Goal: Task Accomplishment & Management: Use online tool/utility

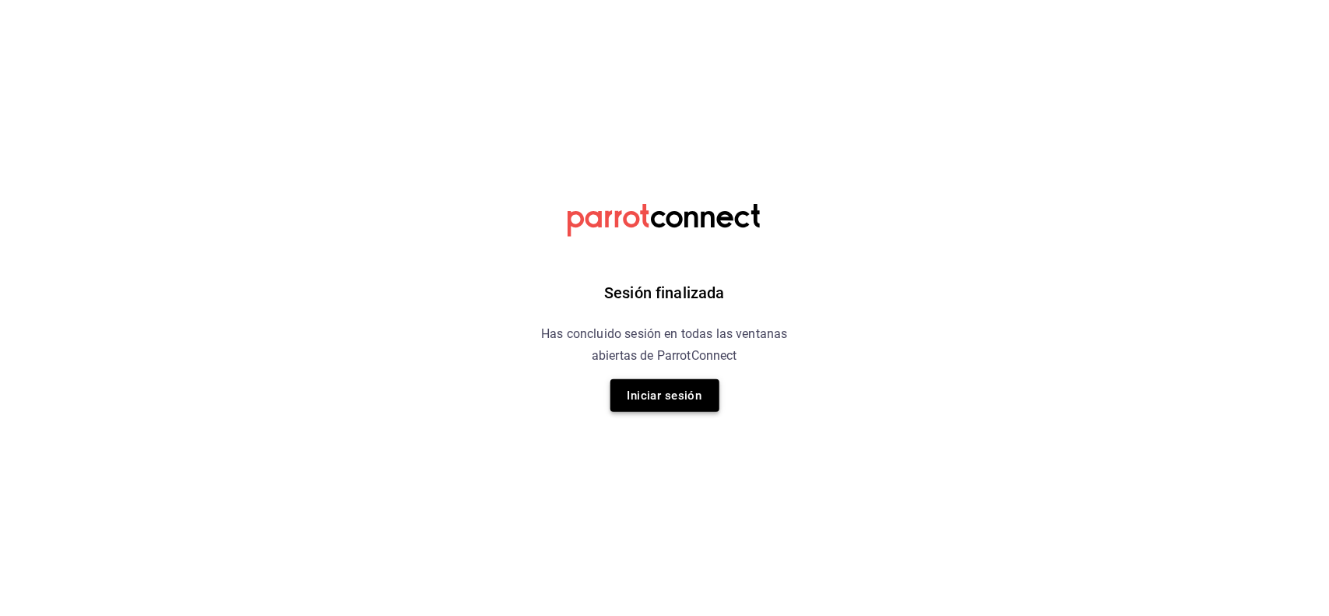
click at [667, 389] on button "Iniciar sesión" at bounding box center [664, 395] width 109 height 33
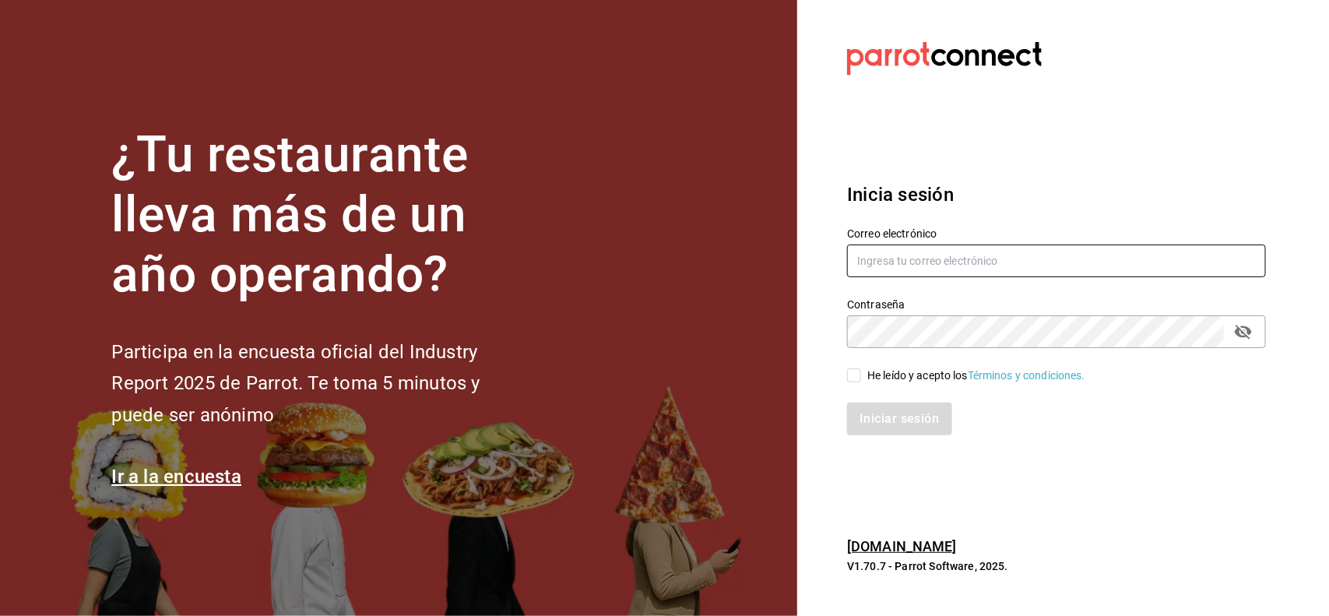
type input "[PERSON_NAME][EMAIL_ADDRESS][DOMAIN_NAME]"
click at [851, 374] on input "He leído y acepto los Términos y condiciones." at bounding box center [854, 375] width 14 height 14
checkbox input "true"
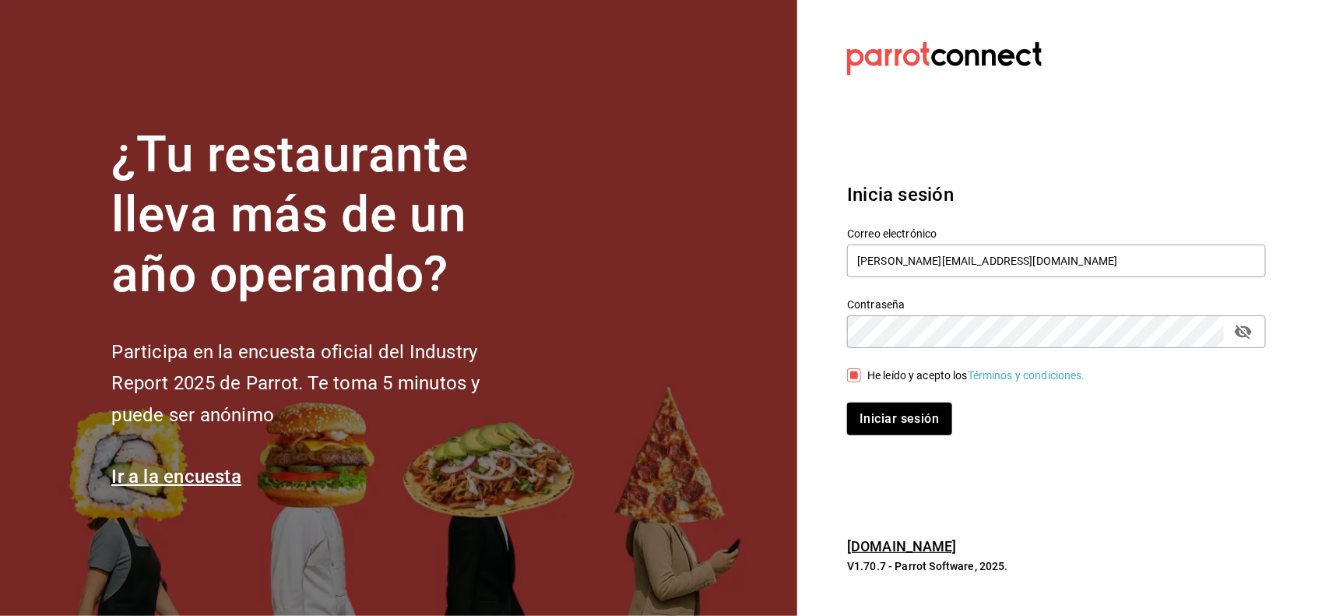
click at [876, 395] on div "Iniciar sesión" at bounding box center [1046, 409] width 437 height 51
click at [881, 410] on button "Iniciar sesión" at bounding box center [900, 418] width 106 height 33
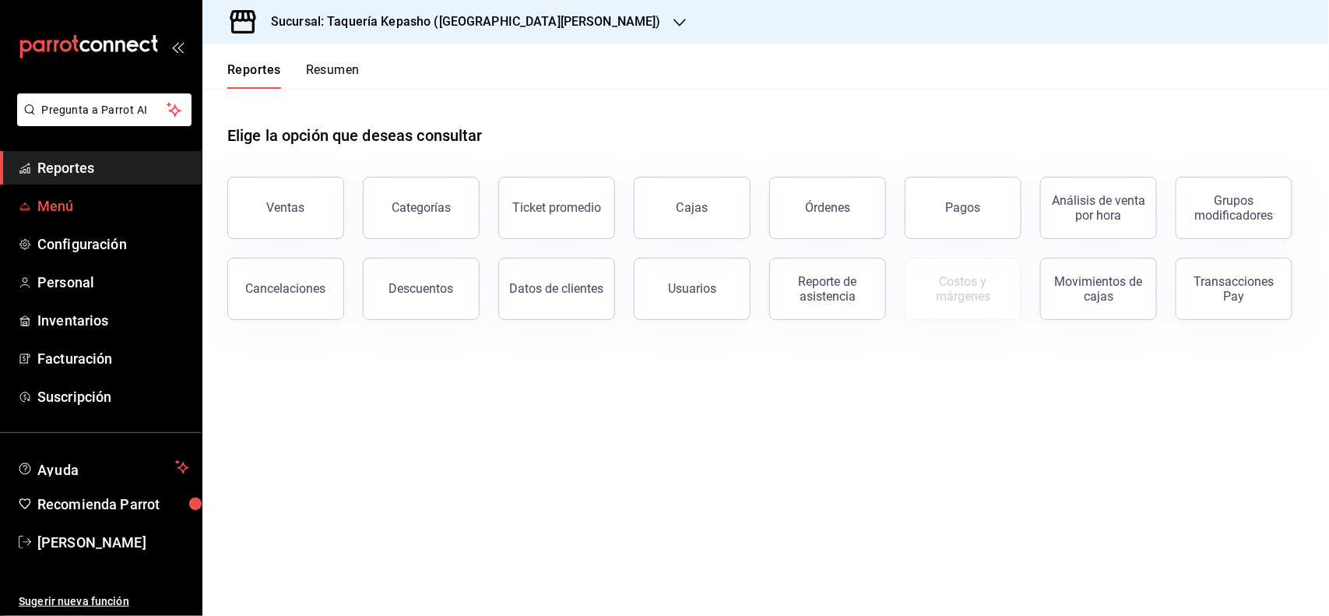
click at [111, 205] on span "Menú" at bounding box center [113, 205] width 152 height 21
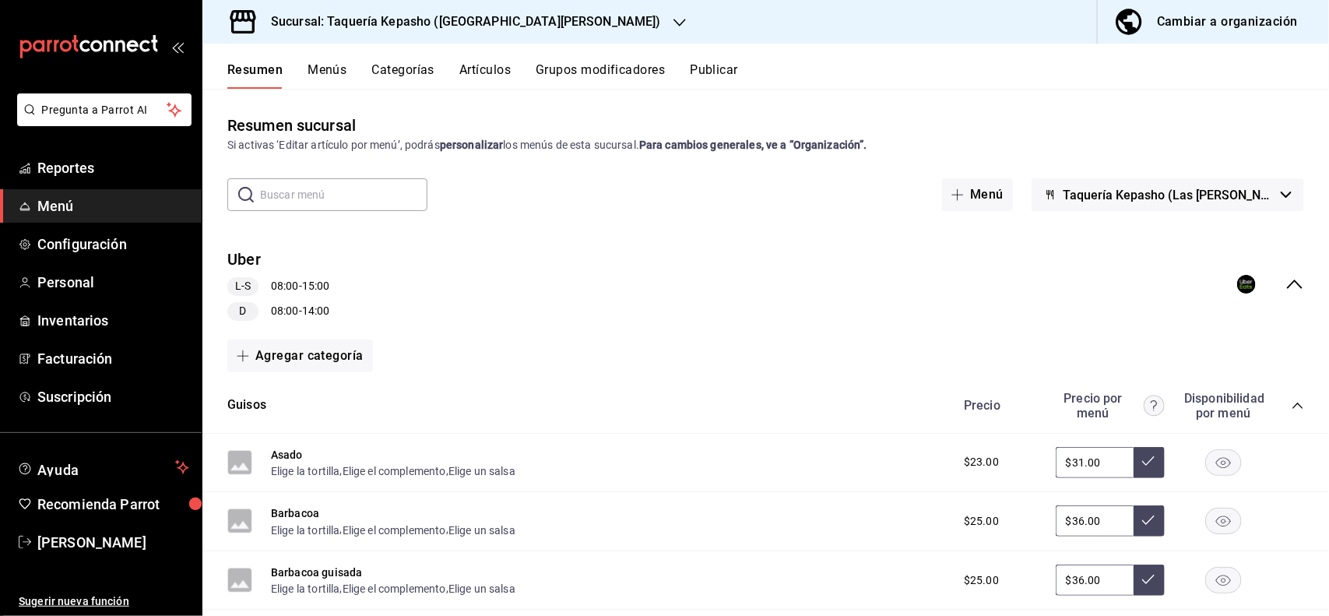
click at [1165, 198] on span "Taquería Kepasho (Las [PERSON_NAME])" at bounding box center [1168, 195] width 212 height 15
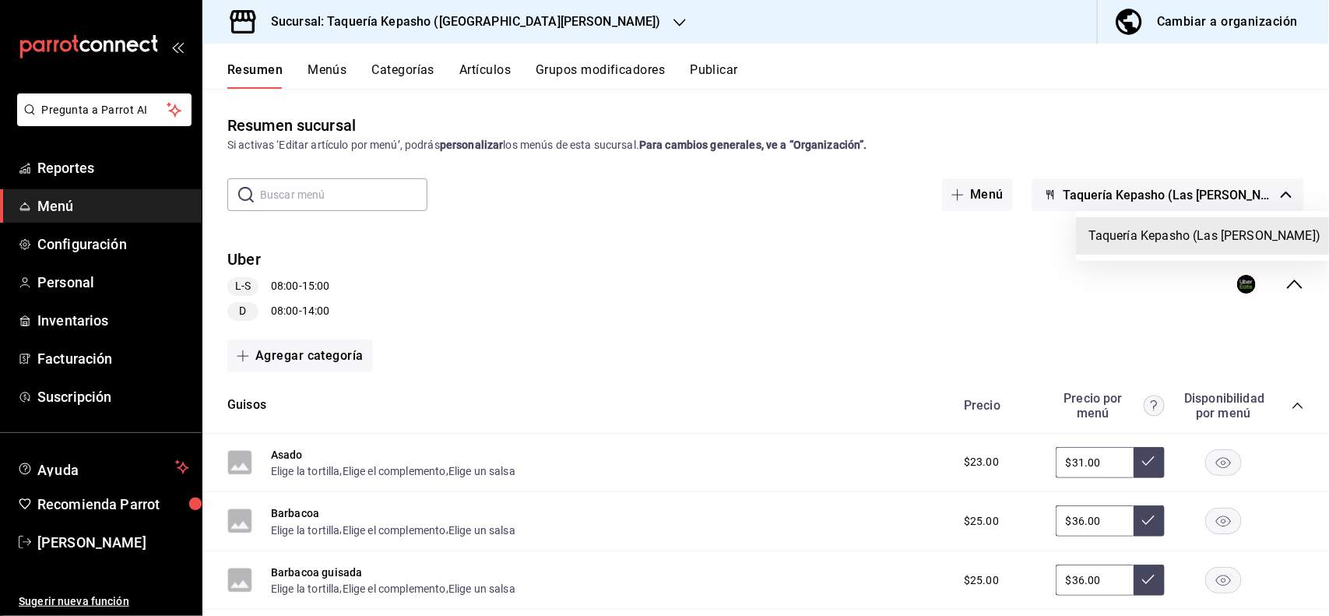
click at [472, 28] on div at bounding box center [664, 308] width 1329 height 616
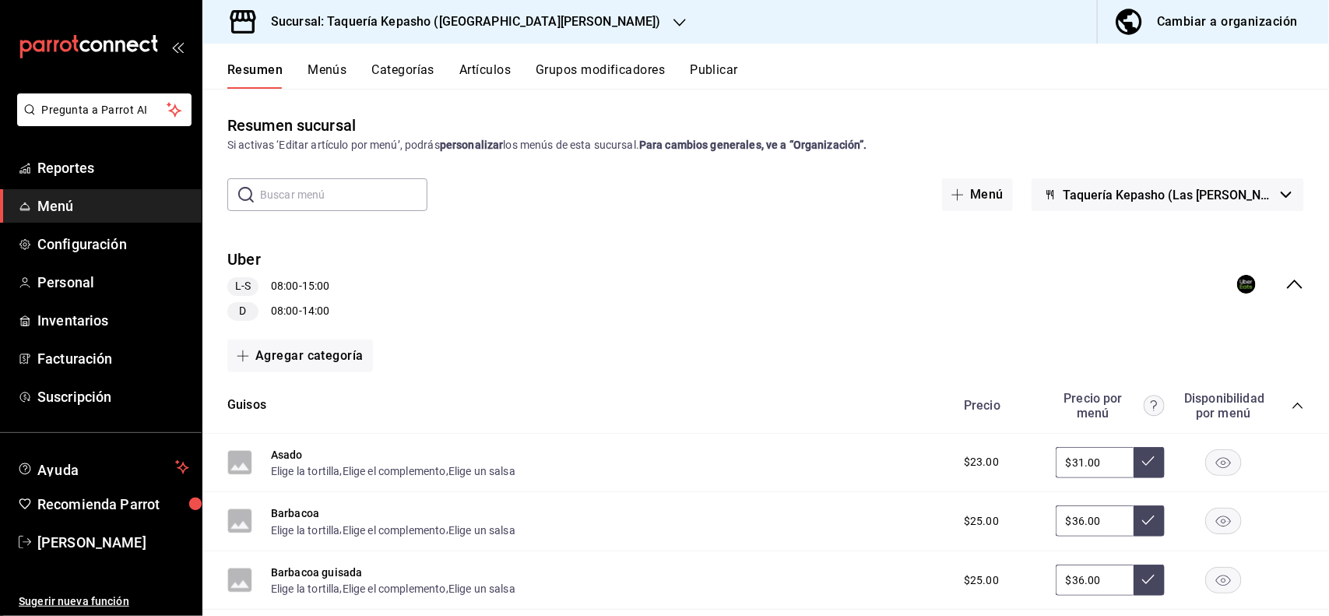
click at [673, 25] on icon "button" at bounding box center [679, 22] width 12 height 12
click at [345, 97] on div "Taquería Kepasho (Tec)" at bounding box center [320, 102] width 211 height 16
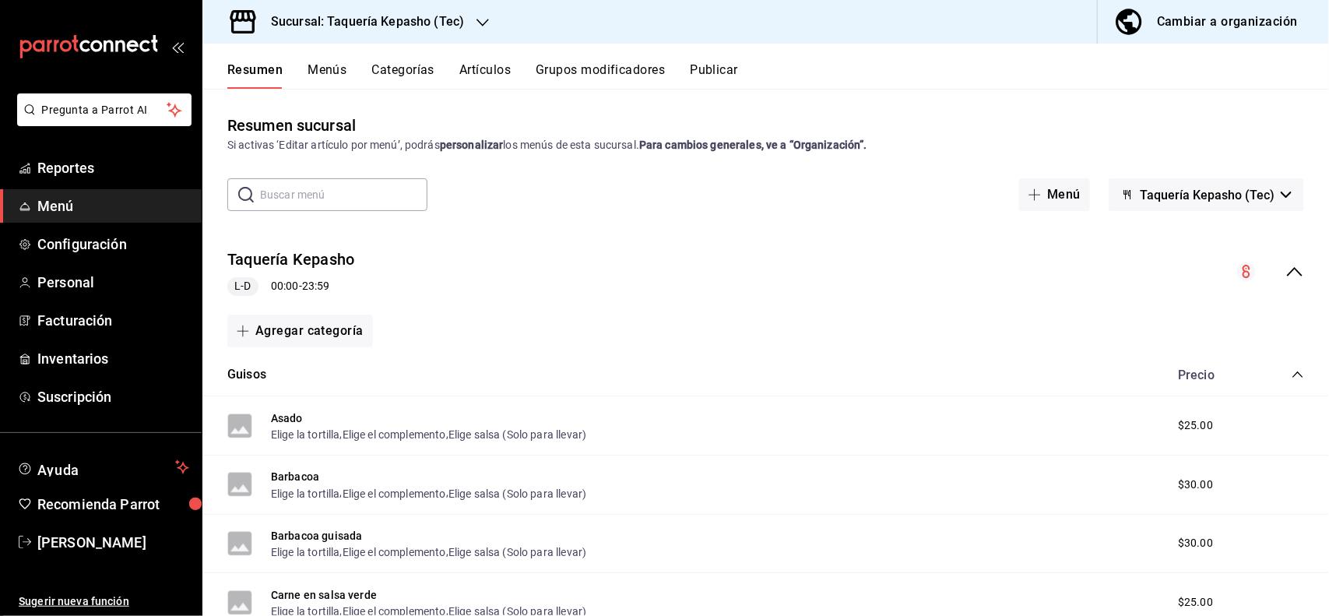
click at [389, 70] on button "Categorías" at bounding box center [403, 75] width 63 height 26
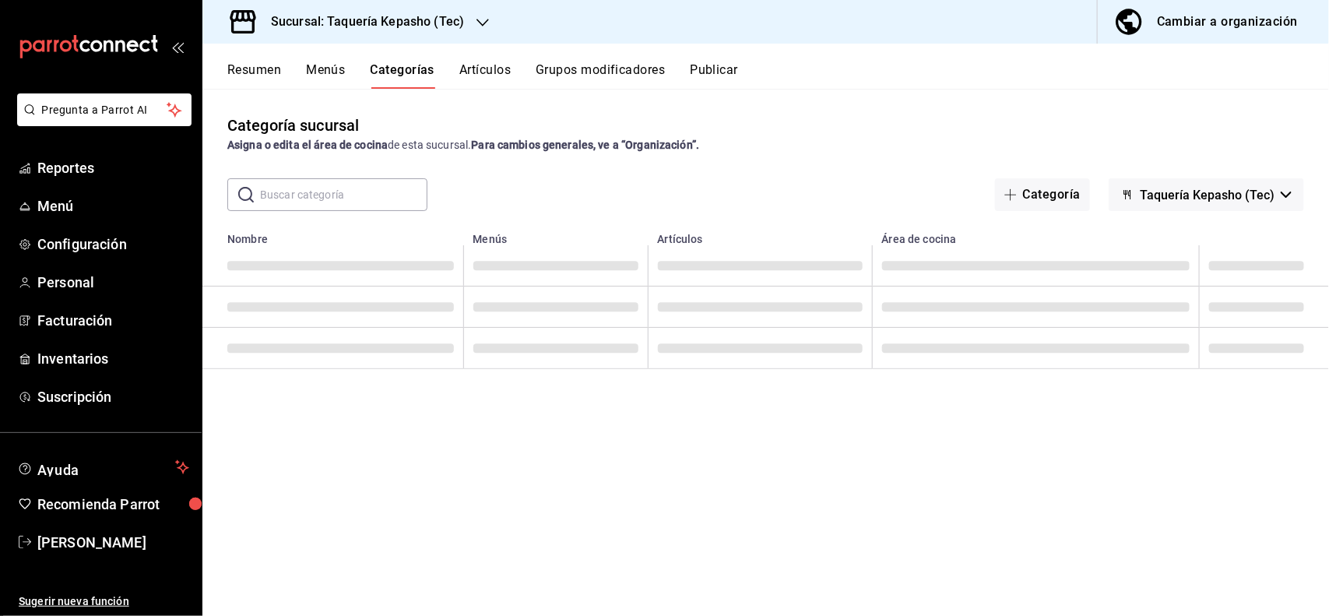
click at [488, 75] on button "Artículos" at bounding box center [484, 75] width 51 height 26
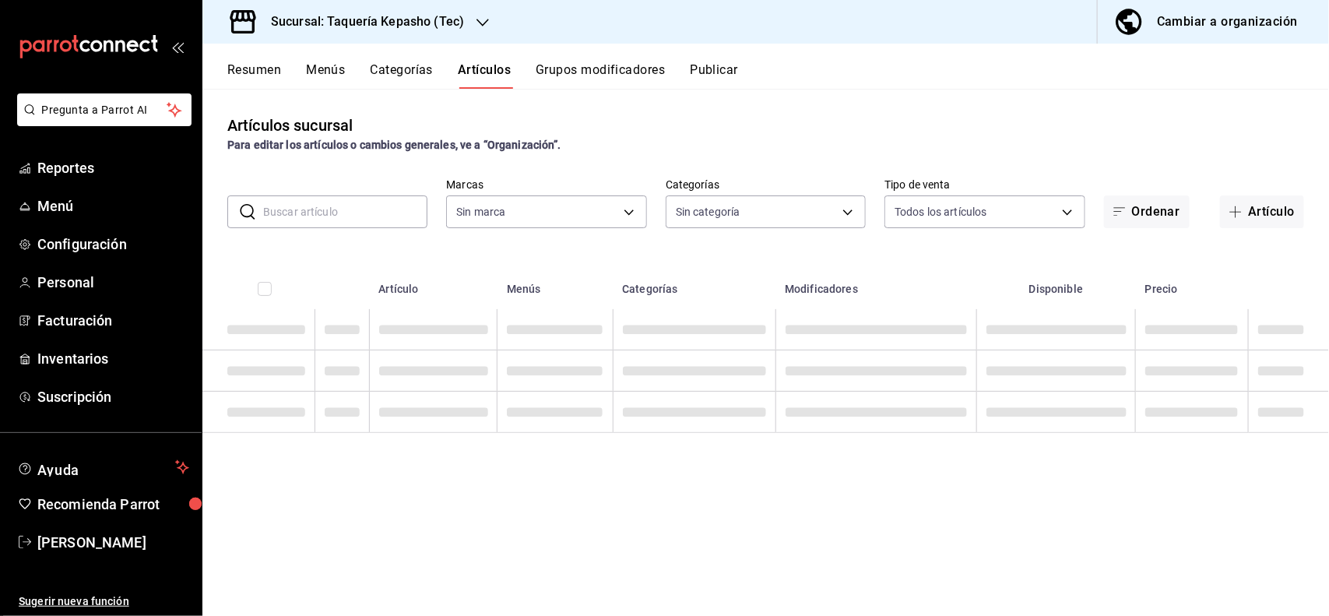
type input "e6131024-a833-4359-a107-7a090e7622df"
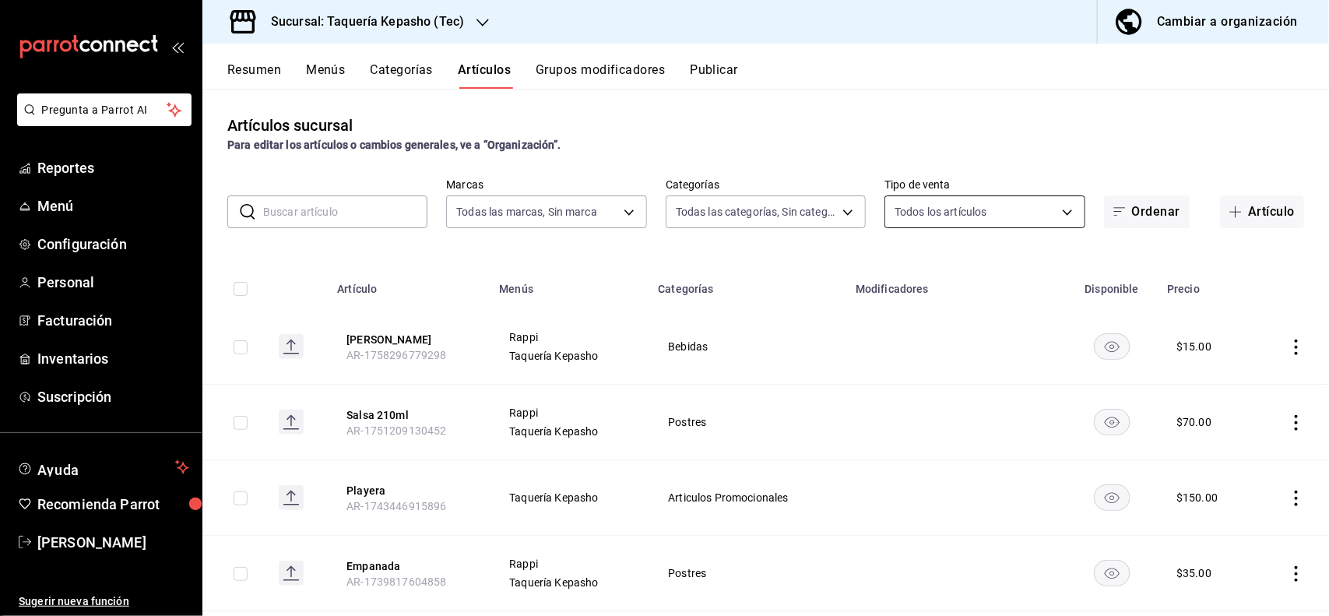
type input "8c37e882-e2e8-4ee0-bb83-5925b247fc13,b80338fb-7be7-40c8-8211-8a9c1e6f79f5,80394…"
click at [1229, 211] on span "button" at bounding box center [1238, 211] width 19 height 12
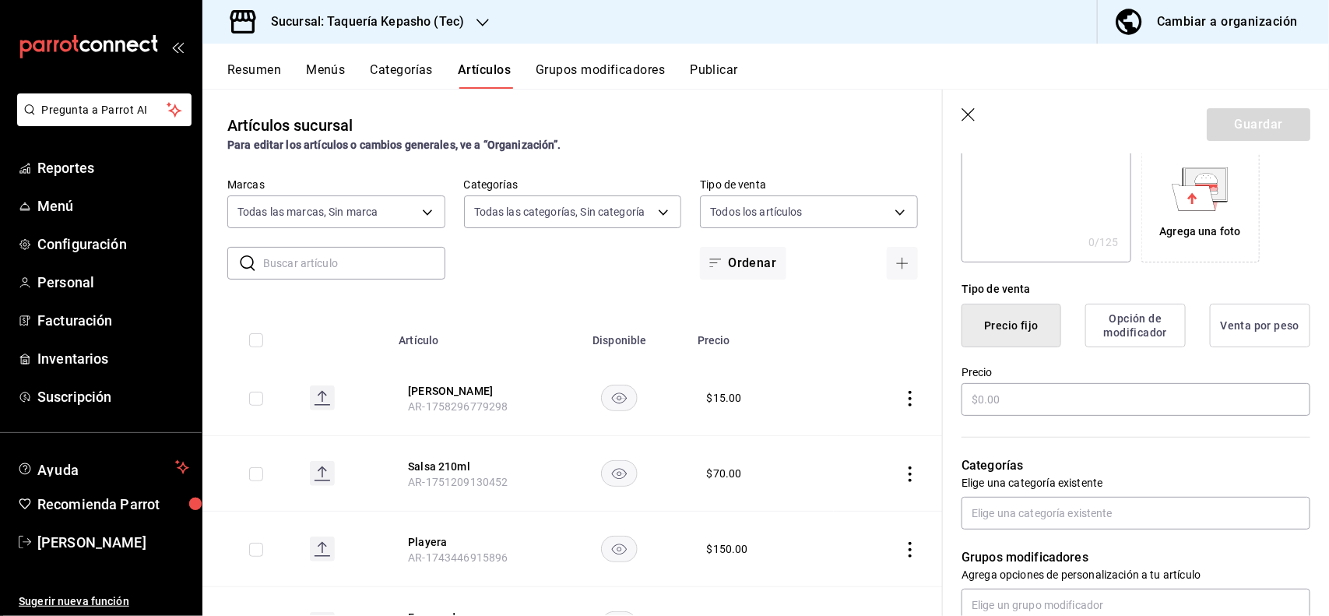
scroll to position [292, 0]
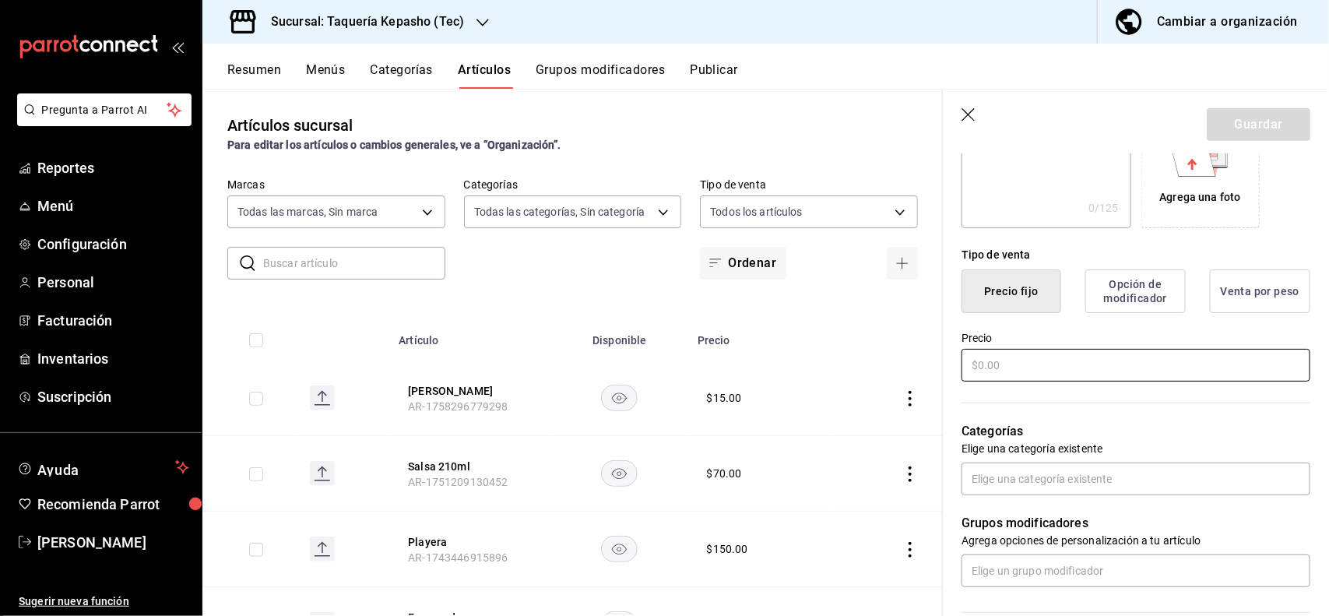
type input "Extra Queso"
click at [1108, 368] on input "text" at bounding box center [1135, 365] width 349 height 33
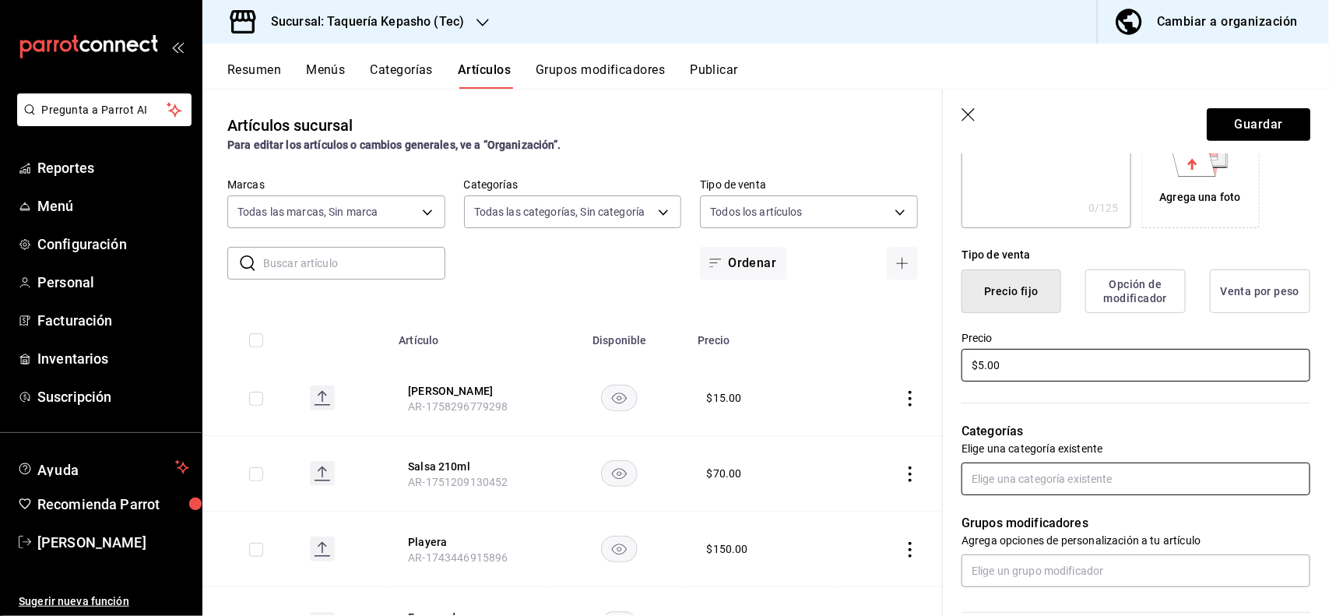
type input "$5.00"
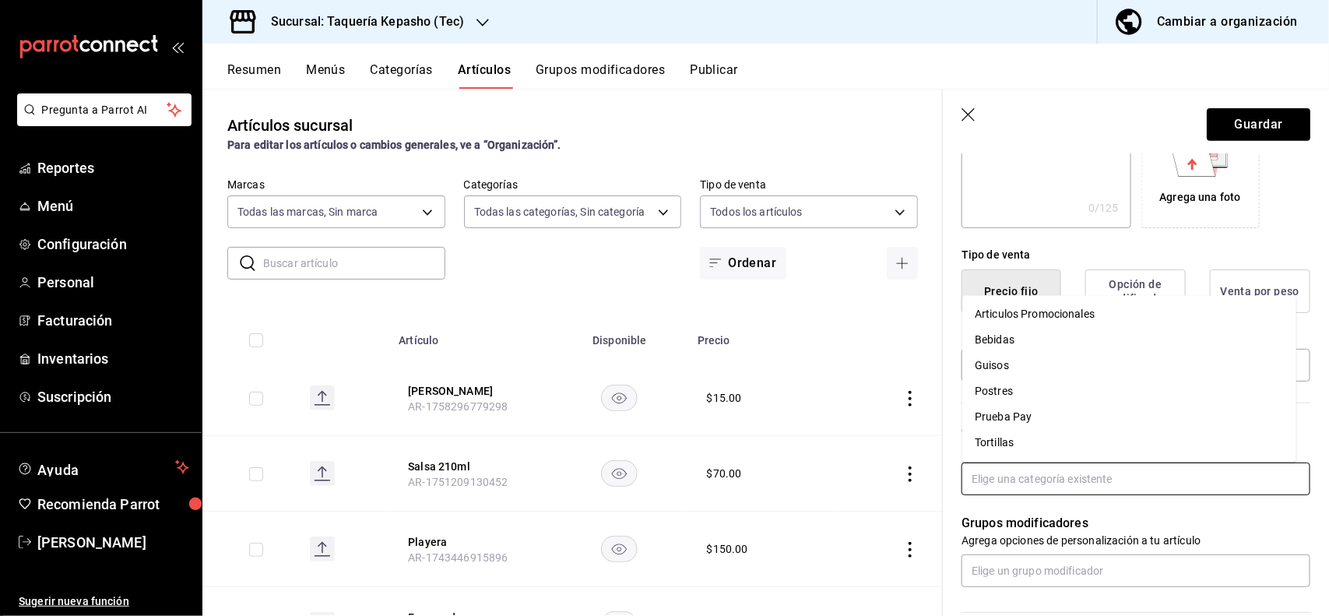
click at [1076, 479] on input "text" at bounding box center [1135, 478] width 349 height 33
click at [1022, 370] on li "Guisos" at bounding box center [1129, 366] width 334 height 26
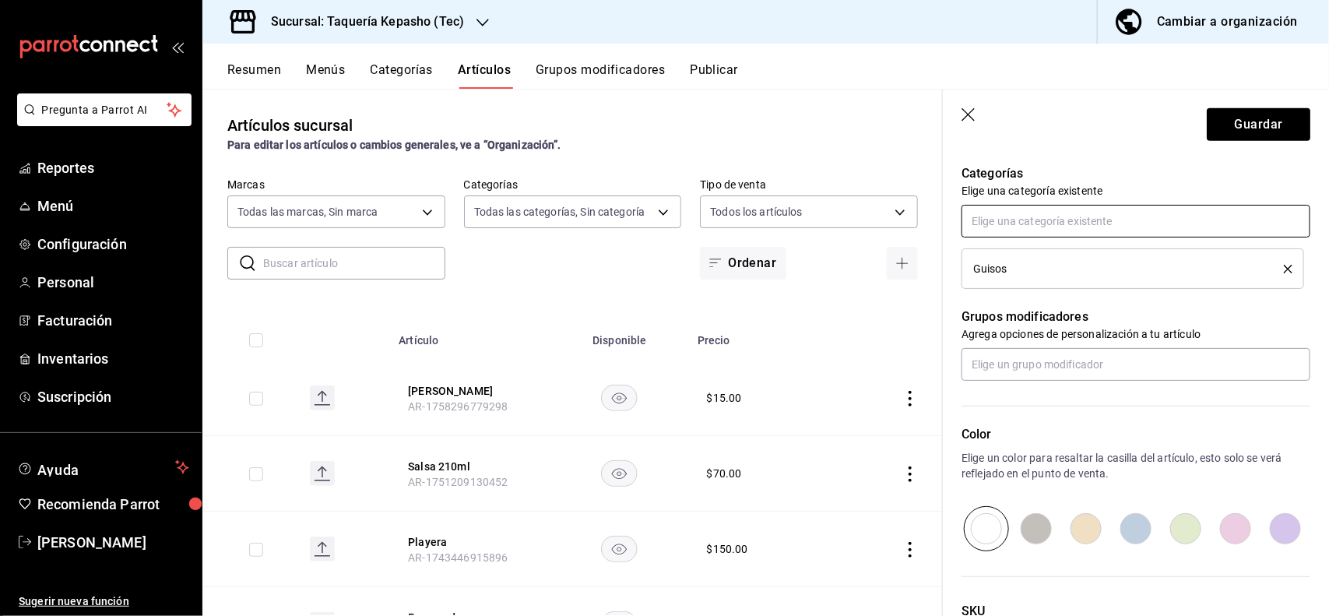
scroll to position [584, 0]
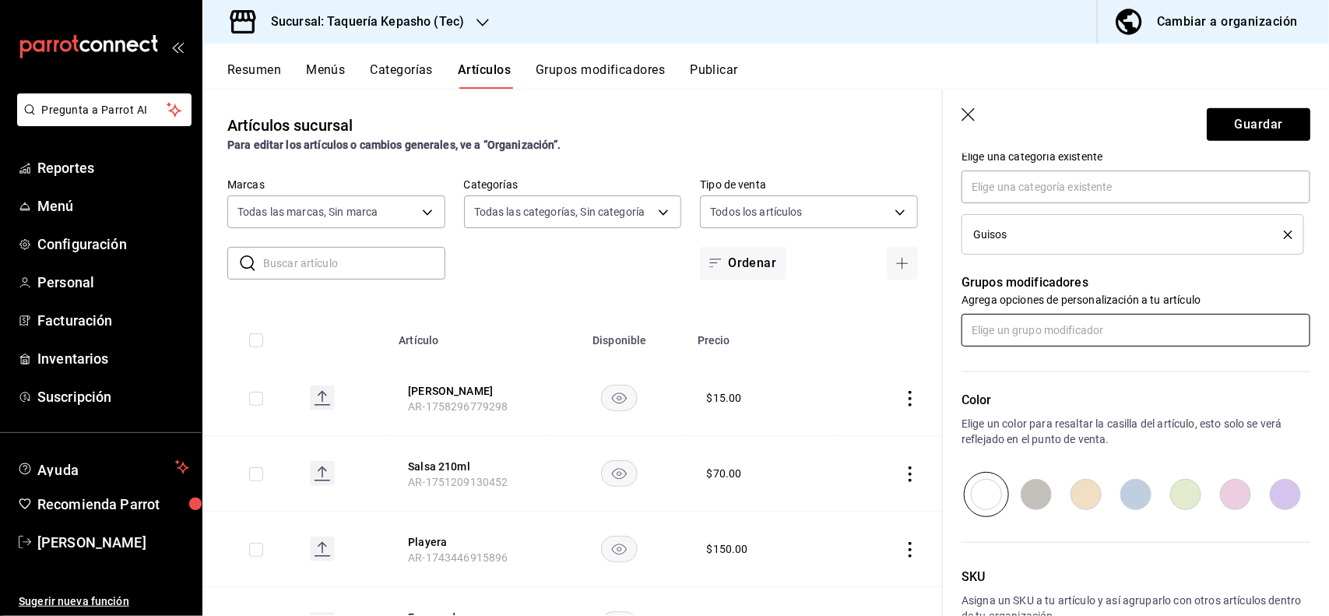
click at [1055, 331] on input "text" at bounding box center [1135, 330] width 349 height 33
click at [1080, 282] on p "Grupos modificadores" at bounding box center [1135, 282] width 349 height 19
click at [1220, 118] on button "Guardar" at bounding box center [1258, 124] width 104 height 33
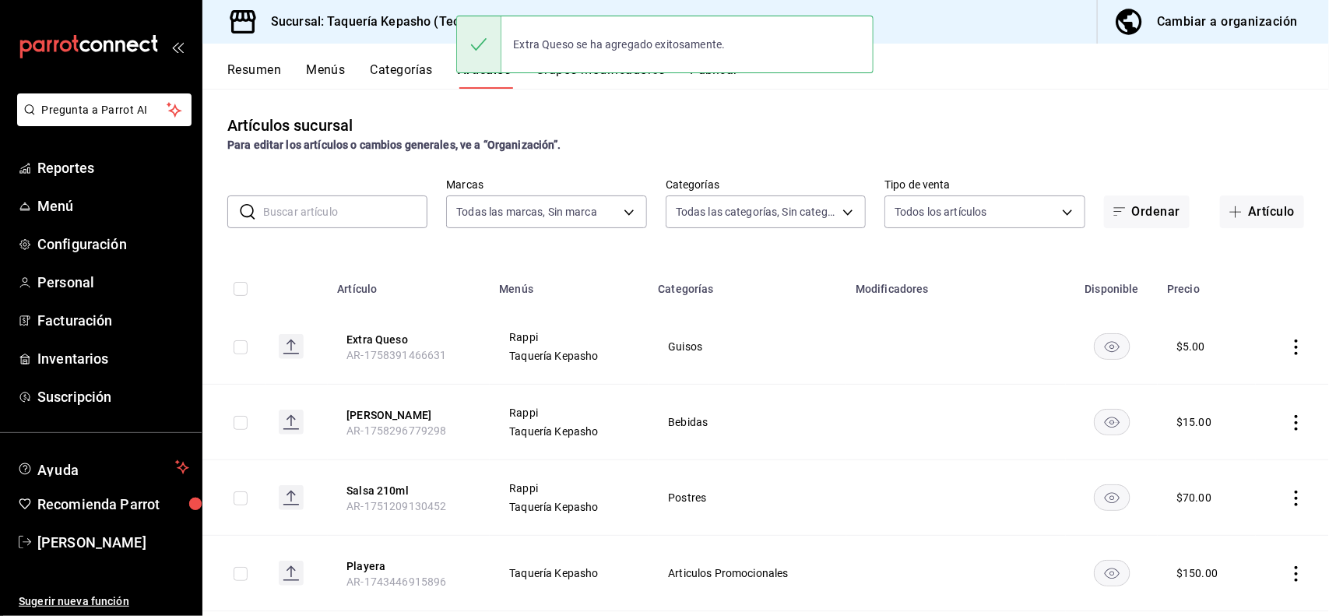
click at [251, 79] on button "Resumen" at bounding box center [254, 75] width 54 height 26
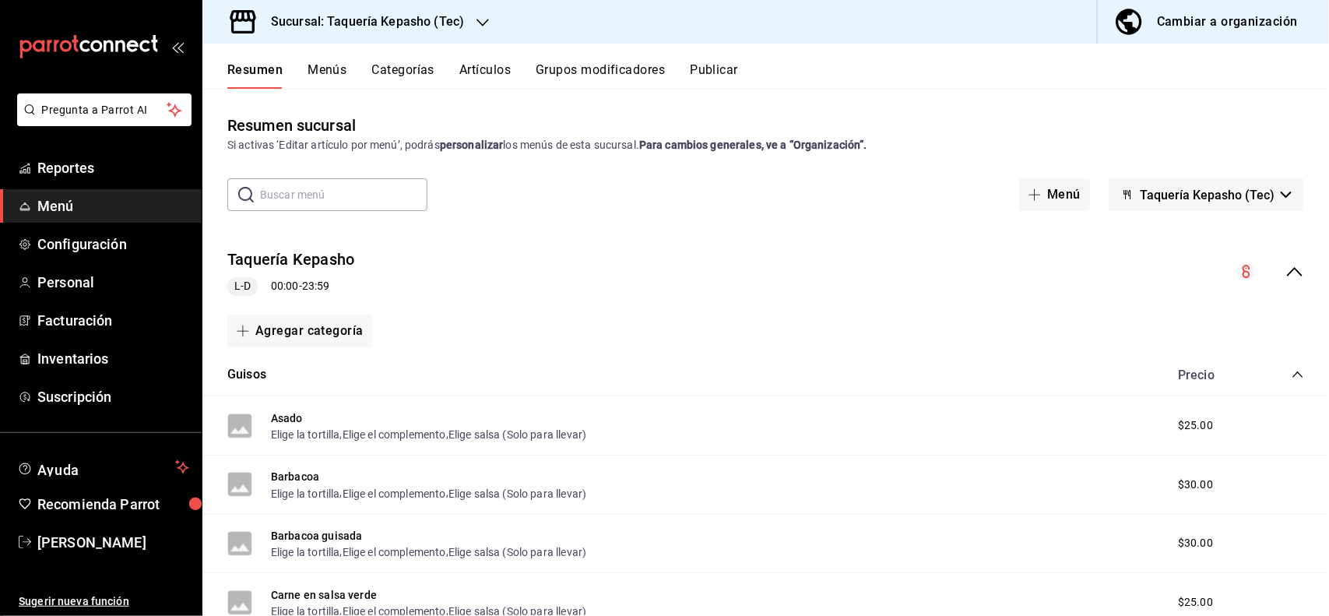
click at [726, 68] on button "Publicar" at bounding box center [714, 75] width 48 height 26
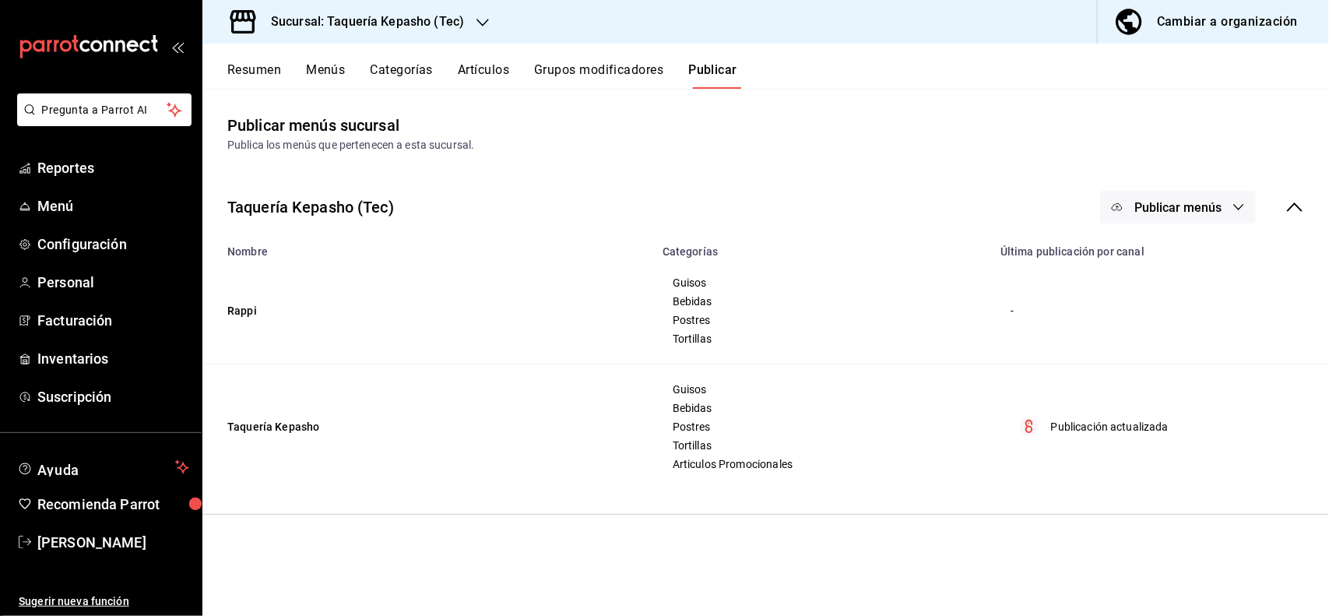
click at [1118, 216] on button "Publicar menús" at bounding box center [1178, 207] width 156 height 33
click at [1162, 239] on li "Punto de venta" at bounding box center [1178, 258] width 143 height 44
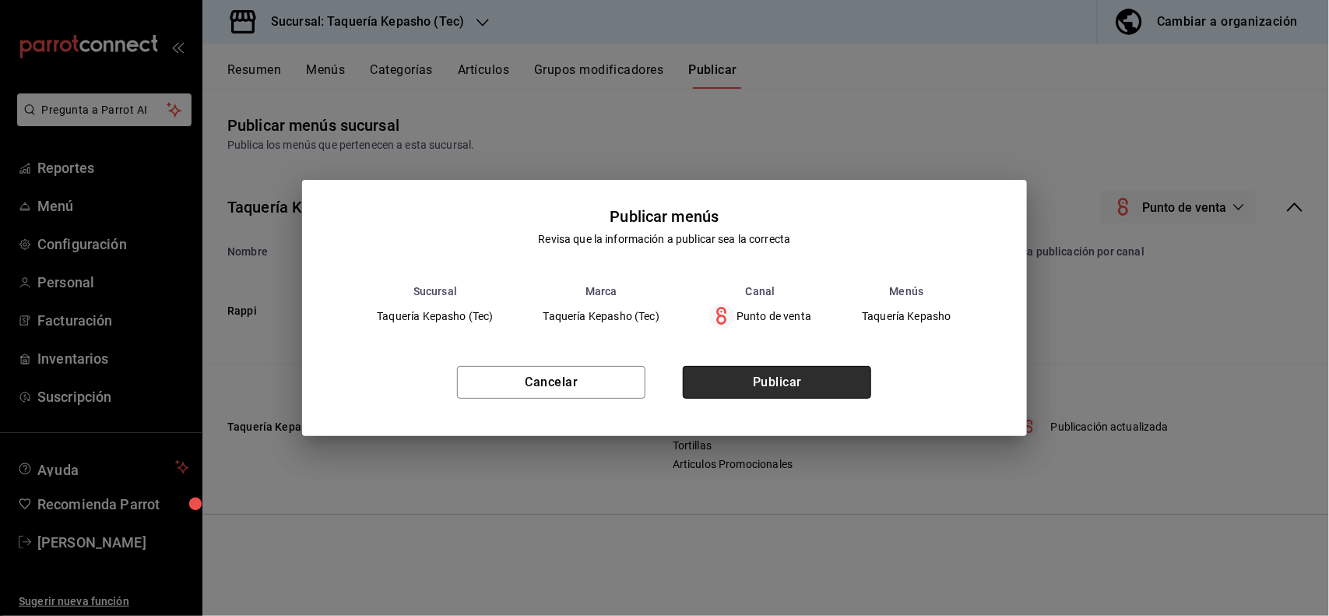
click at [806, 366] on button "Publicar" at bounding box center [777, 382] width 188 height 33
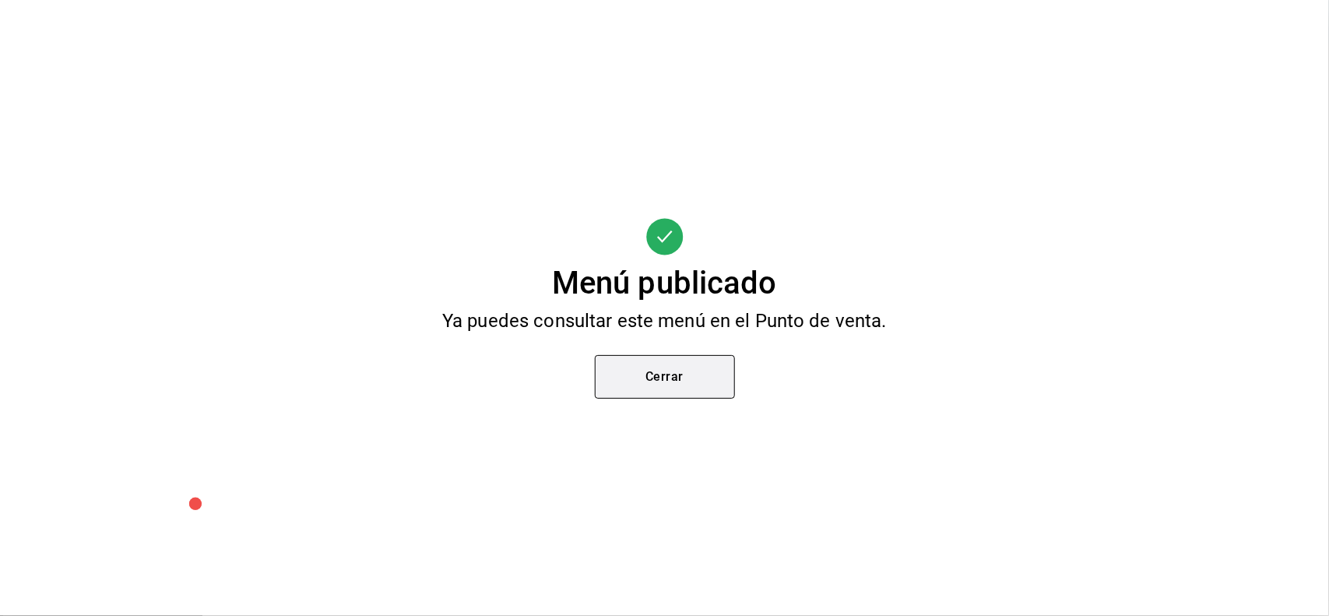
click at [655, 377] on button "Cerrar" at bounding box center [665, 377] width 140 height 44
